Goal: Find specific page/section: Find specific page/section

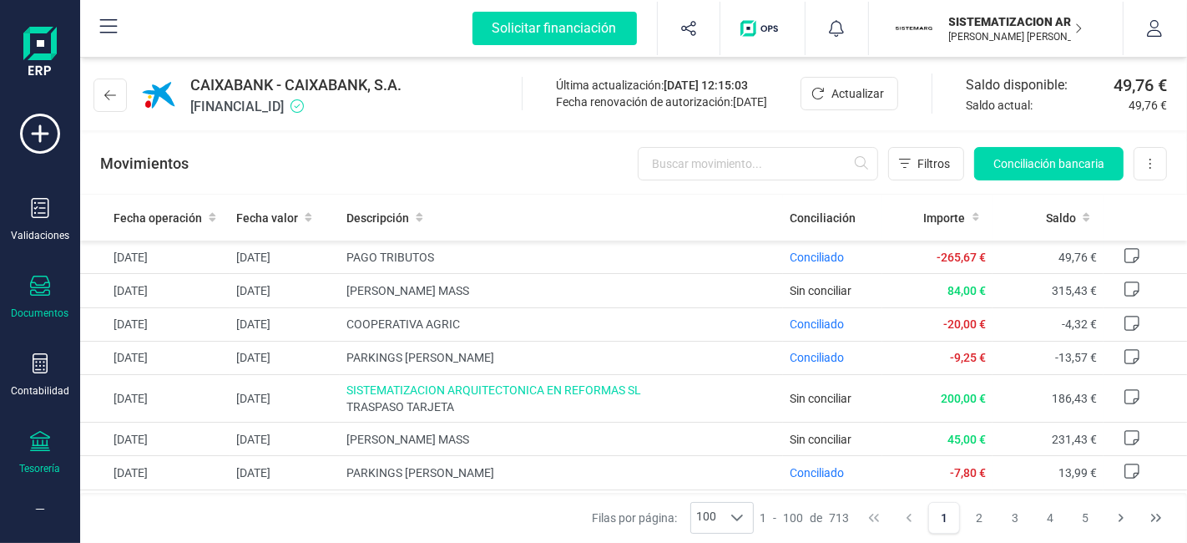
click at [35, 299] on div "Documentos" at bounding box center [40, 297] width 67 height 44
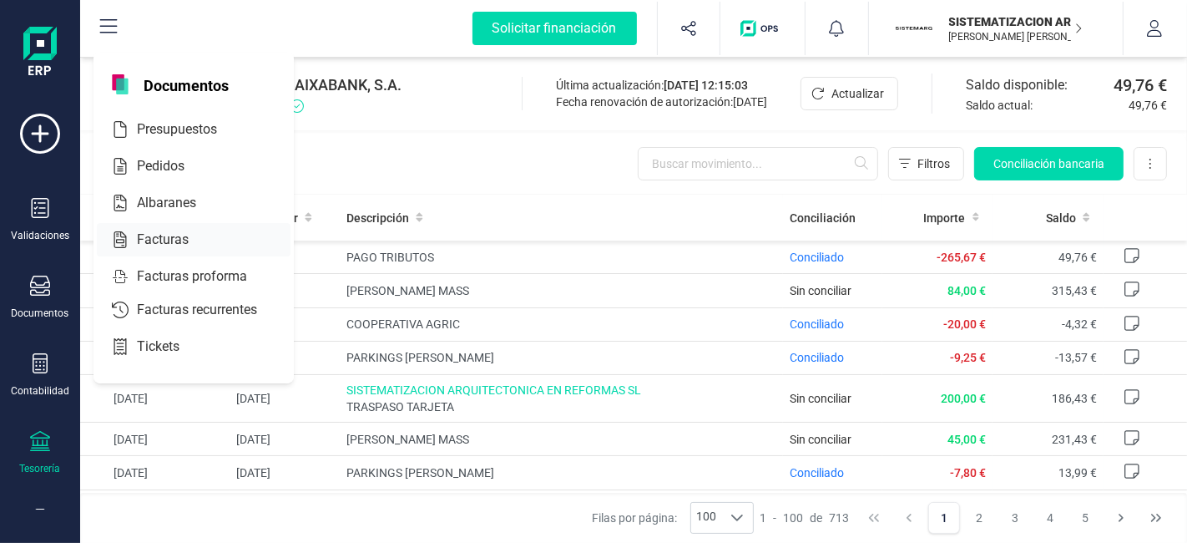
click at [206, 225] on div "Facturas" at bounding box center [194, 239] width 194 height 33
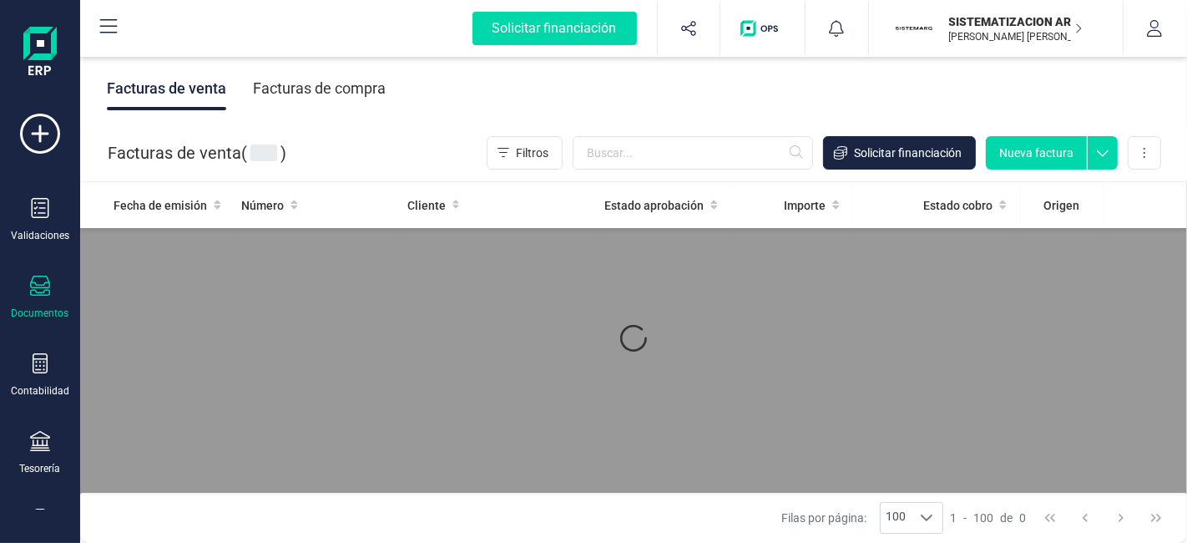
click at [324, 84] on div "Facturas de compra" at bounding box center [319, 88] width 133 height 43
click at [352, 103] on div "Facturas de compra" at bounding box center [319, 88] width 133 height 43
click at [359, 89] on div "Facturas de compra" at bounding box center [319, 88] width 133 height 43
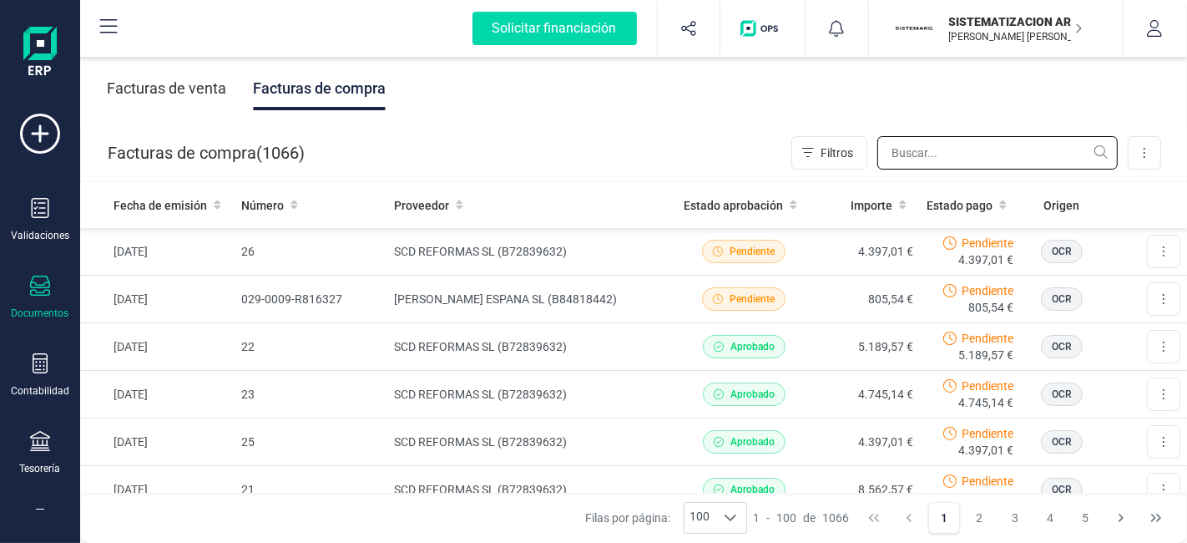
click at [939, 159] on input "text" at bounding box center [997, 152] width 240 height 33
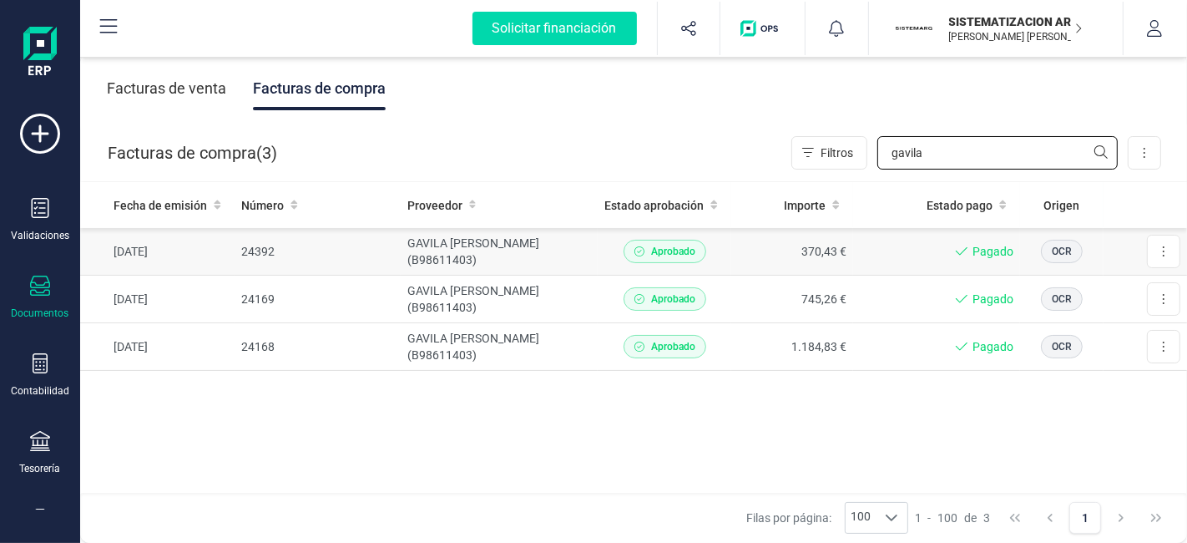
type input "gavila"
click at [568, 239] on td "GAVILA [PERSON_NAME] (B98611403)" at bounding box center [500, 252] width 198 height 48
